Goal: Check status: Check status

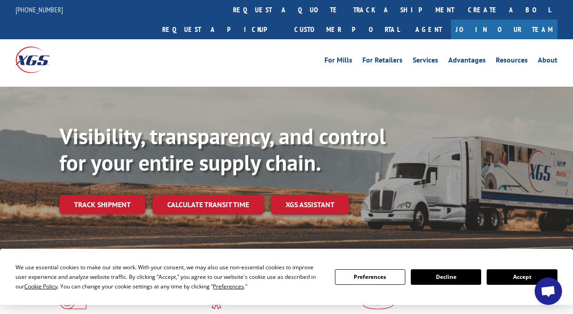
drag, startPoint x: 133, startPoint y: 194, endPoint x: 133, endPoint y: 189, distance: 4.6
click at [133, 195] on link "Track shipment" at bounding box center [102, 204] width 86 height 19
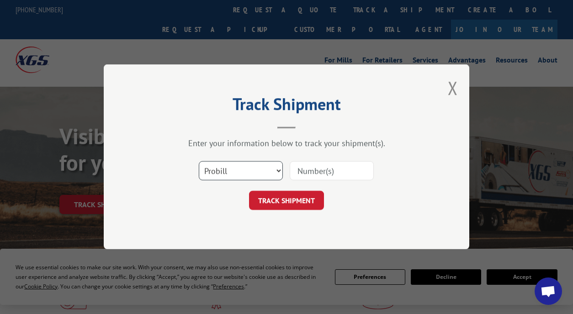
click at [246, 178] on select "Select category... Probill BOL PO" at bounding box center [241, 171] width 84 height 19
select select "po"
click at [199, 162] on select "Select category... Probill BOL PO" at bounding box center [241, 171] width 84 height 19
click at [322, 167] on input at bounding box center [332, 171] width 84 height 19
paste input "17027520"
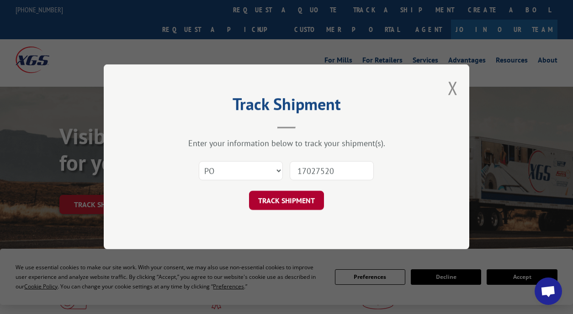
type input "17027520"
click at [295, 199] on button "TRACK SHIPMENT" at bounding box center [286, 200] width 75 height 19
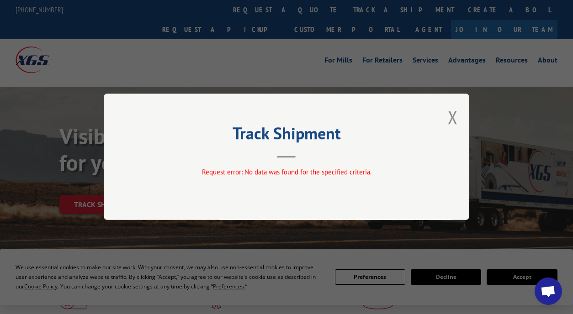
drag, startPoint x: 284, startPoint y: 149, endPoint x: 288, endPoint y: 155, distance: 6.8
click at [284, 150] on header "Track Shipment" at bounding box center [286, 142] width 274 height 31
click at [451, 119] on button "Close modal" at bounding box center [453, 117] width 10 height 24
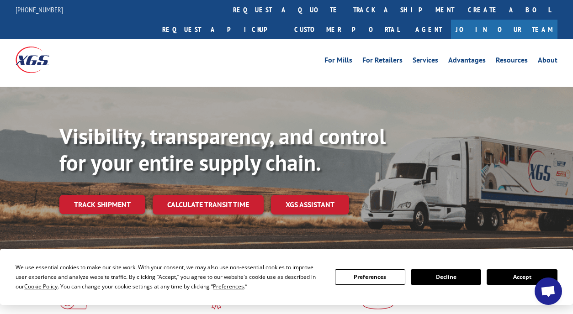
drag, startPoint x: 79, startPoint y: 185, endPoint x: 117, endPoint y: 182, distance: 38.5
click at [79, 195] on link "Track shipment" at bounding box center [102, 204] width 86 height 19
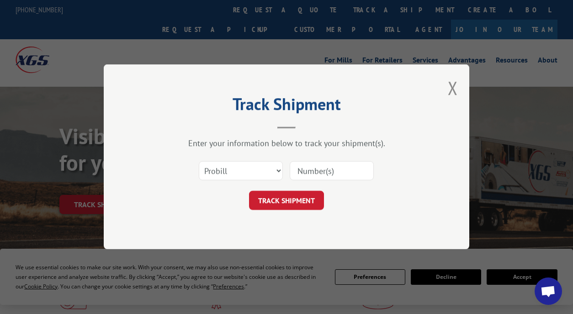
click at [312, 167] on input at bounding box center [332, 171] width 84 height 19
paste input "17027520"
type input "17027520"
click at [291, 202] on button "TRACK SHIPMENT" at bounding box center [286, 200] width 75 height 19
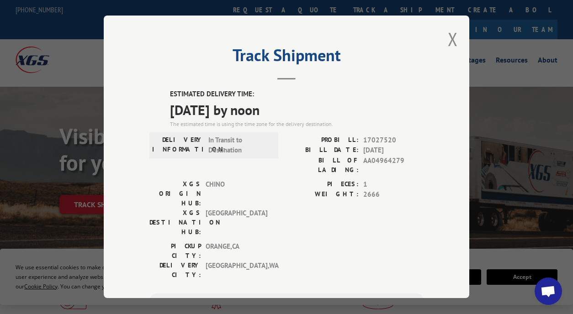
click at [260, 104] on span "[DATE] by noon" at bounding box center [296, 110] width 253 height 21
click at [201, 147] on div "DELIVERY INFORMATION: In Transit to Destination" at bounding box center [213, 145] width 123 height 21
click at [195, 137] on label "DELIVERY INFORMATION:" at bounding box center [178, 145] width 52 height 21
click at [448, 37] on button "Close modal" at bounding box center [453, 39] width 10 height 24
